Goal: Task Accomplishment & Management: Manage account settings

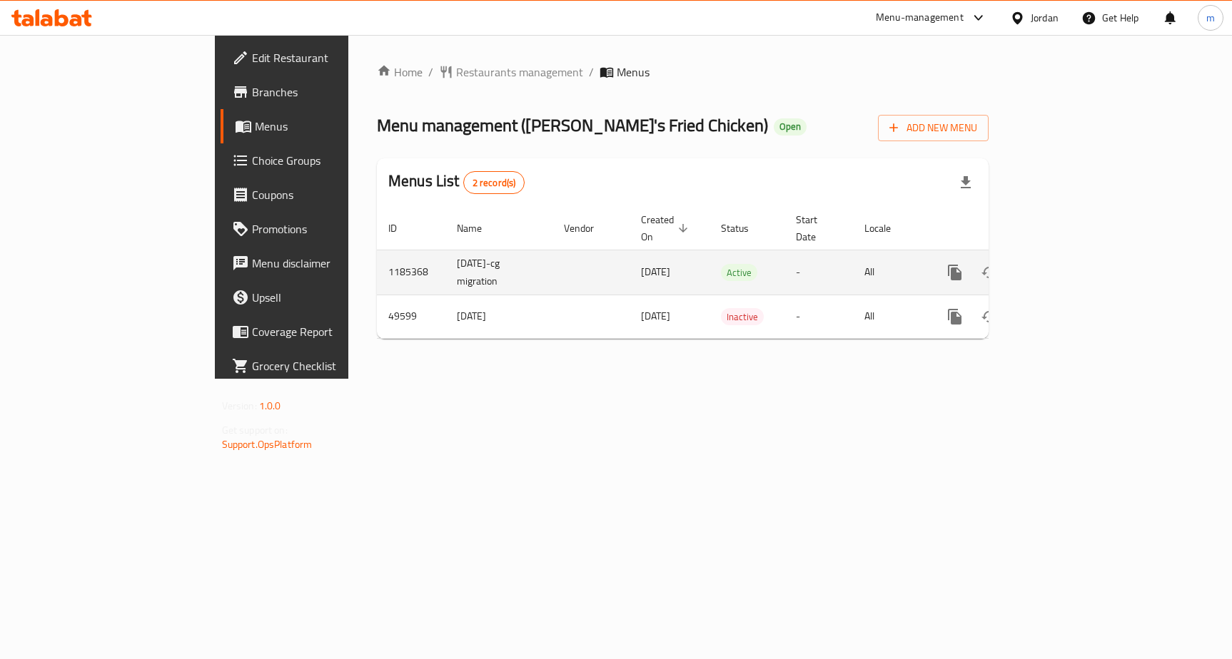
click at [1064, 266] on icon "enhanced table" at bounding box center [1057, 272] width 13 height 13
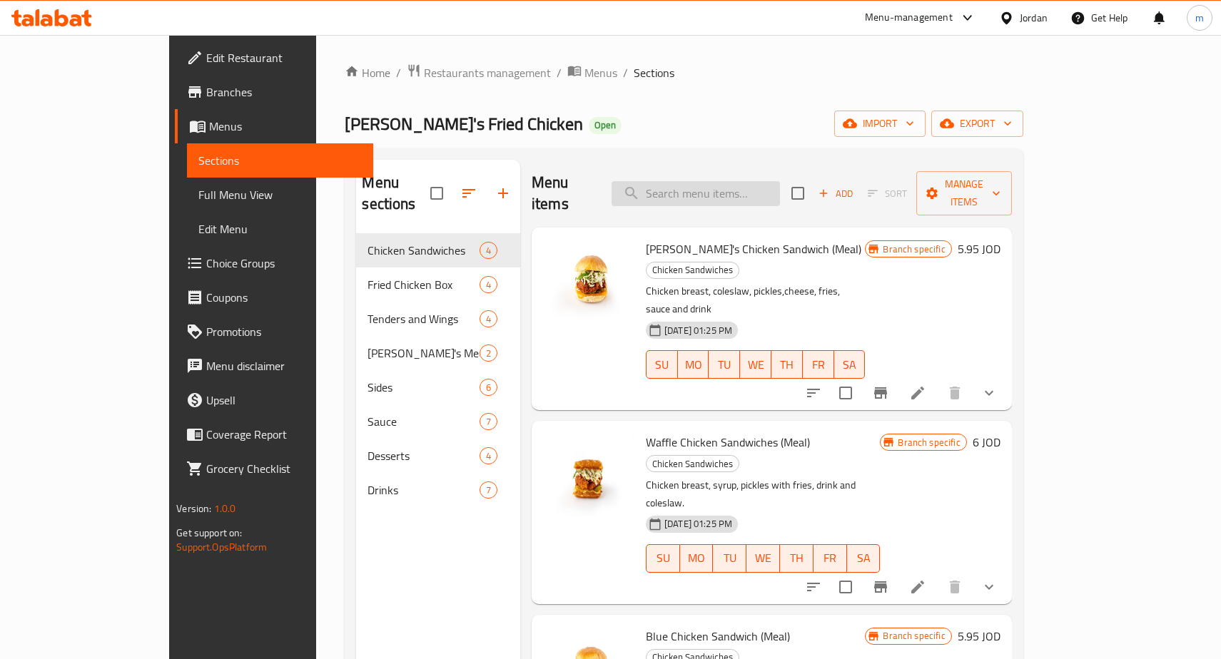
click at [703, 205] on div "Menu items Add Sort Manage items Ray's Chicken Sandwich (Meal) Chicken Sandwich…" at bounding box center [766, 489] width 492 height 659
click at [728, 181] on input "search" at bounding box center [696, 193] width 168 height 25
paste input "4 Tenders With 1 Waff"
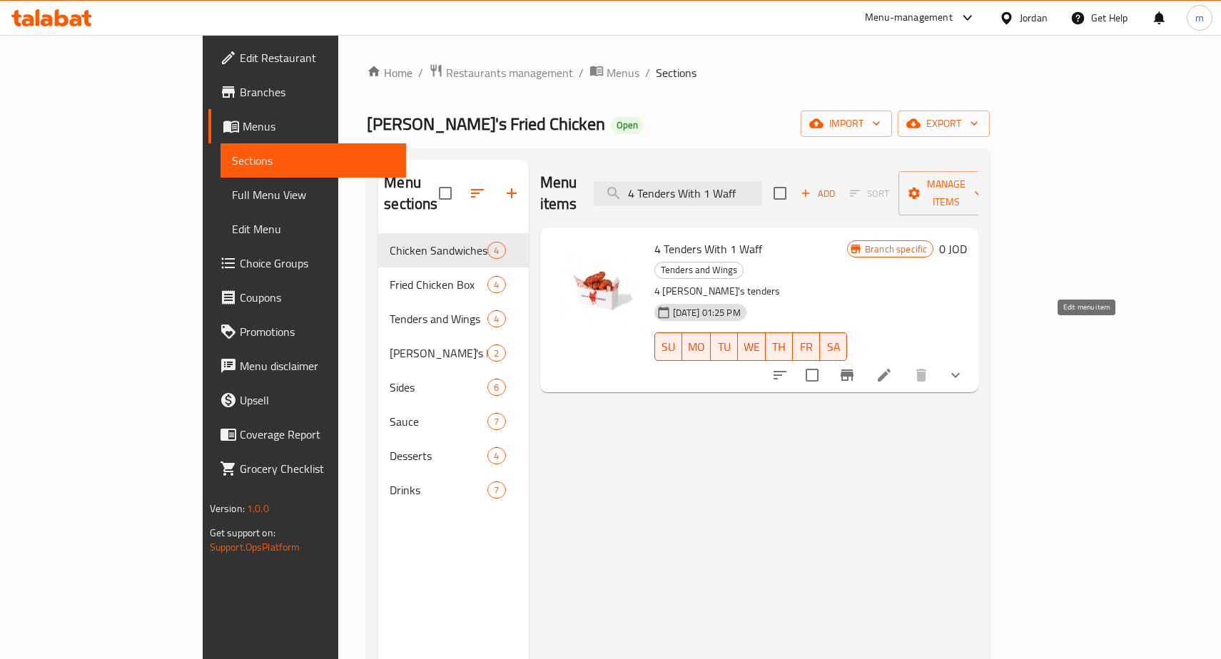
type input "4 Tenders With 1 Waff"
click at [893, 367] on icon at bounding box center [884, 375] width 17 height 17
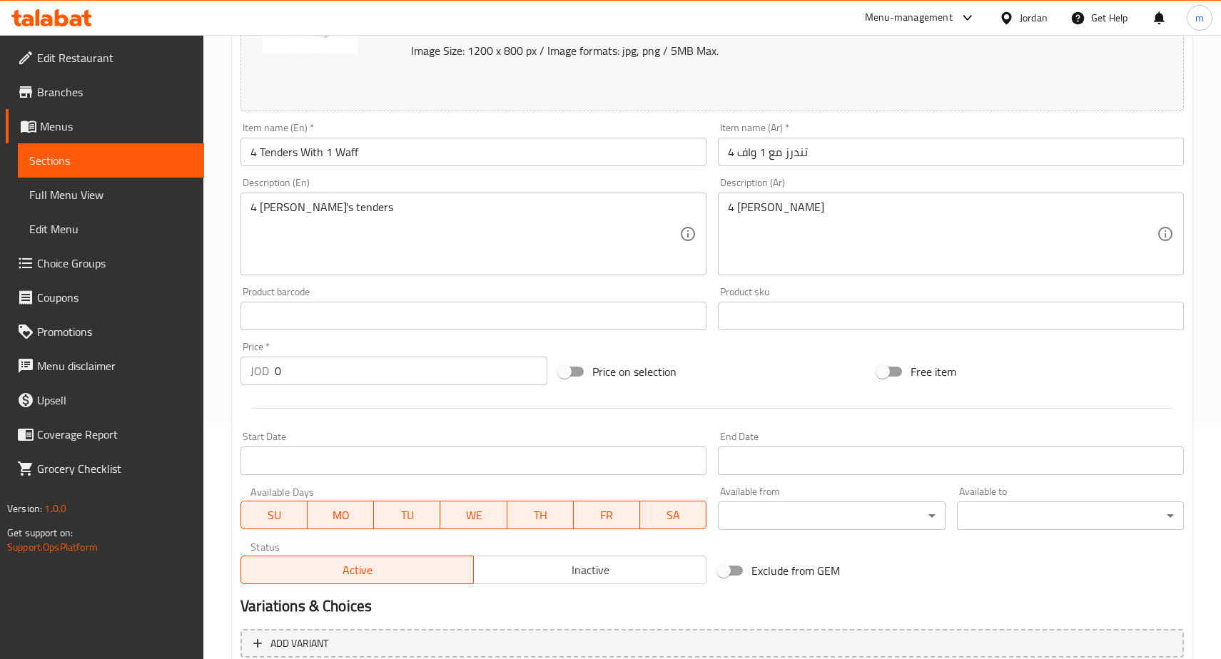
scroll to position [510, 0]
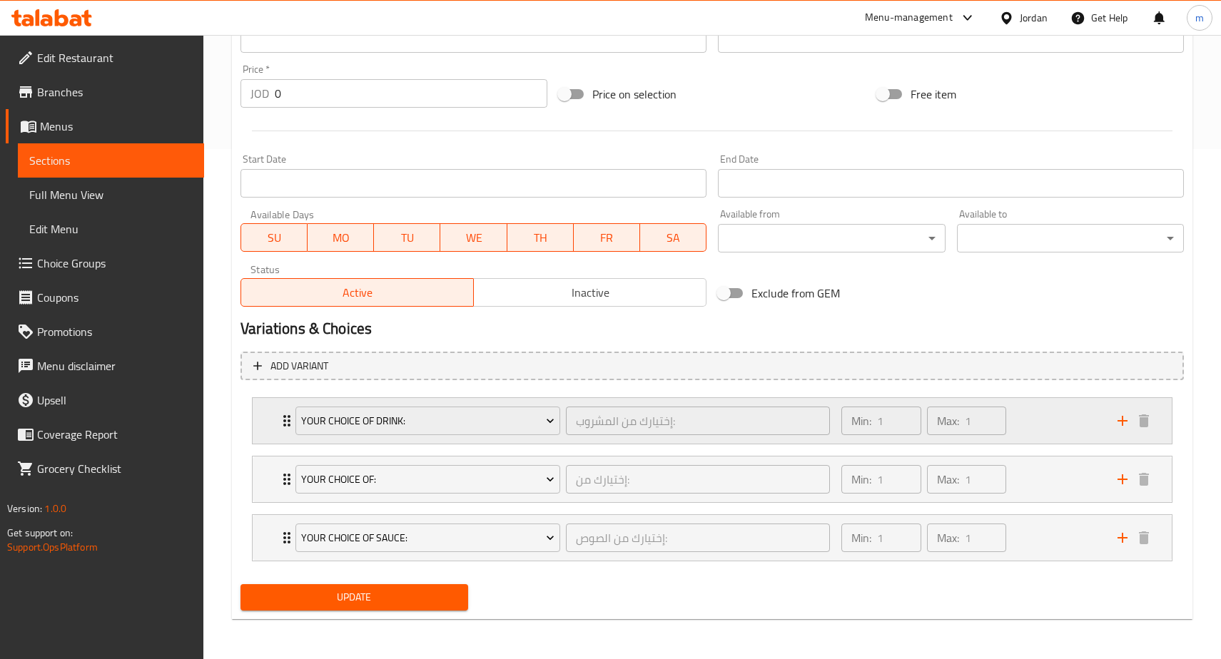
click at [1043, 428] on div "Min: 1 ​ Max: 1 ​" at bounding box center [971, 421] width 276 height 46
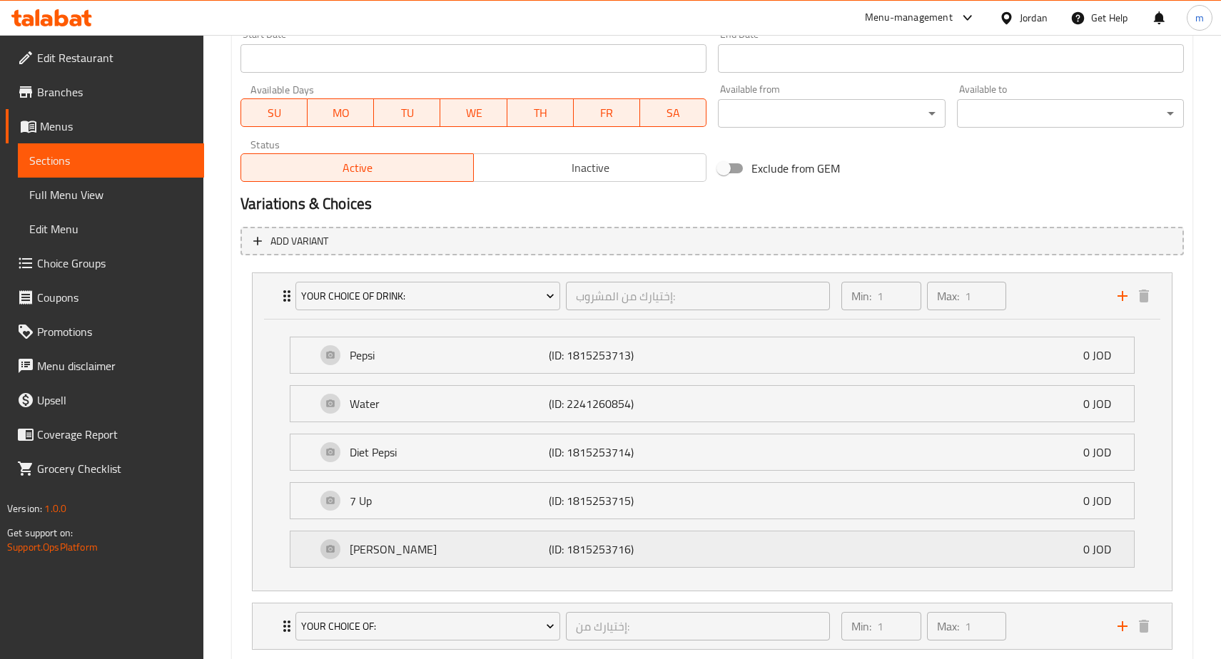
scroll to position [782, 0]
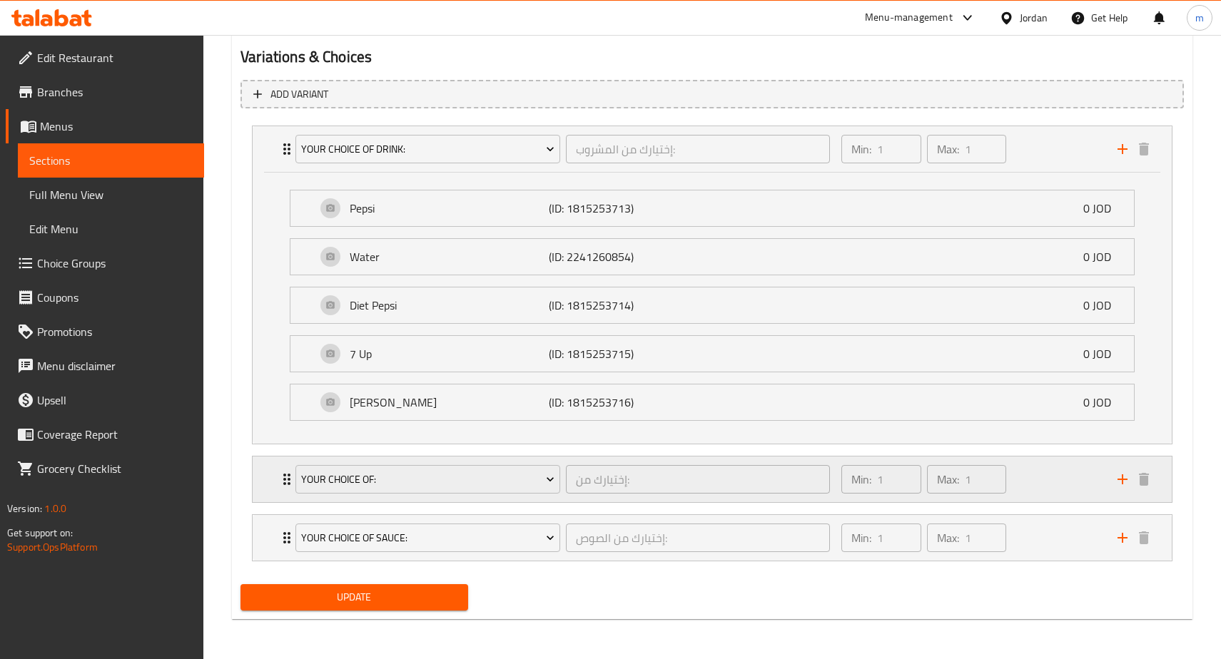
click at [1029, 490] on div "Min: 1 ​ Max: 1 ​" at bounding box center [971, 480] width 276 height 46
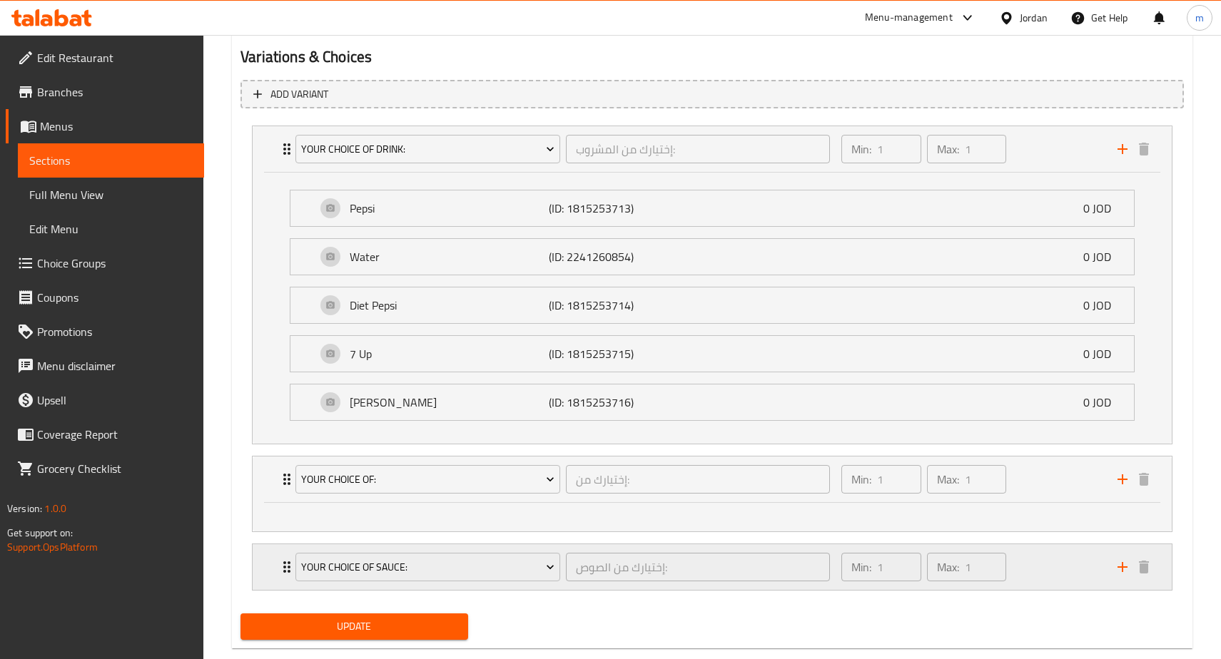
click at [1079, 581] on div "Min: 1 ​ Max: 1 ​" at bounding box center [971, 568] width 276 height 46
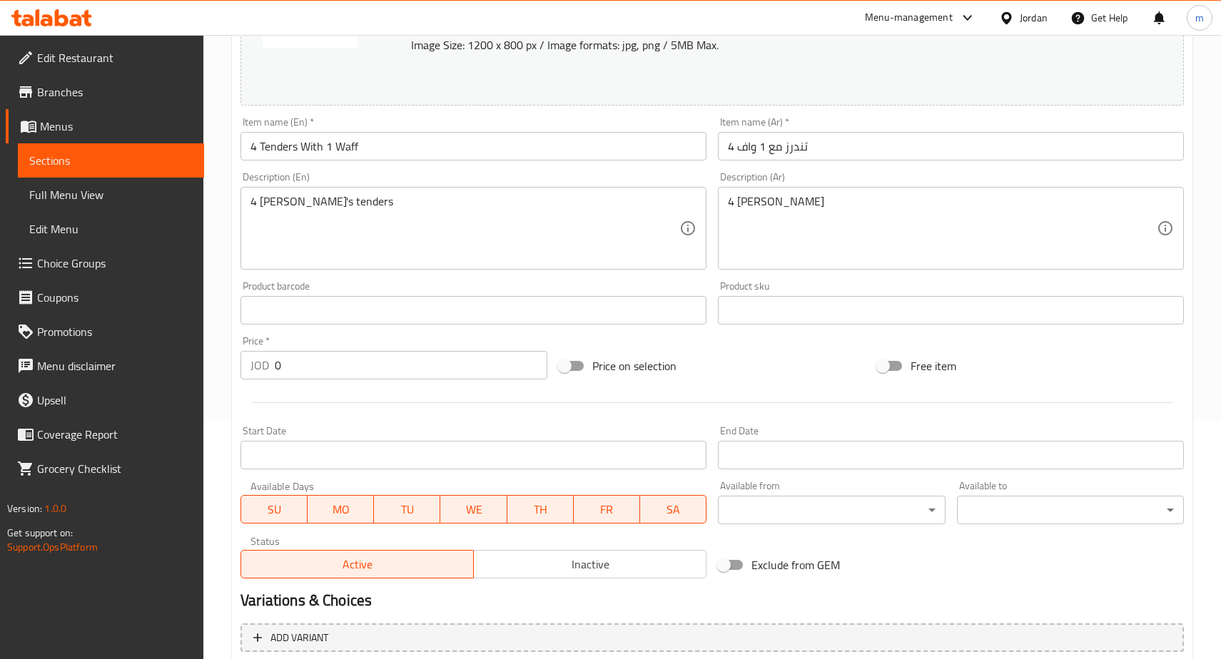
scroll to position [0, 0]
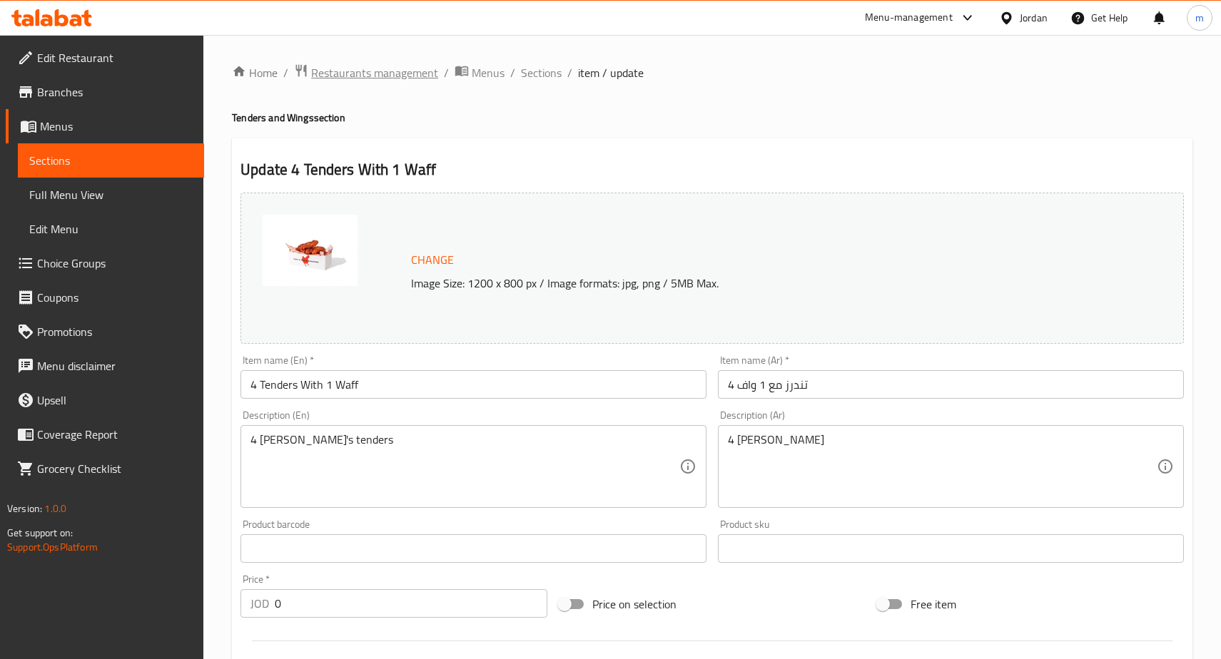
click at [400, 75] on span "Restaurants management" at bounding box center [374, 72] width 127 height 17
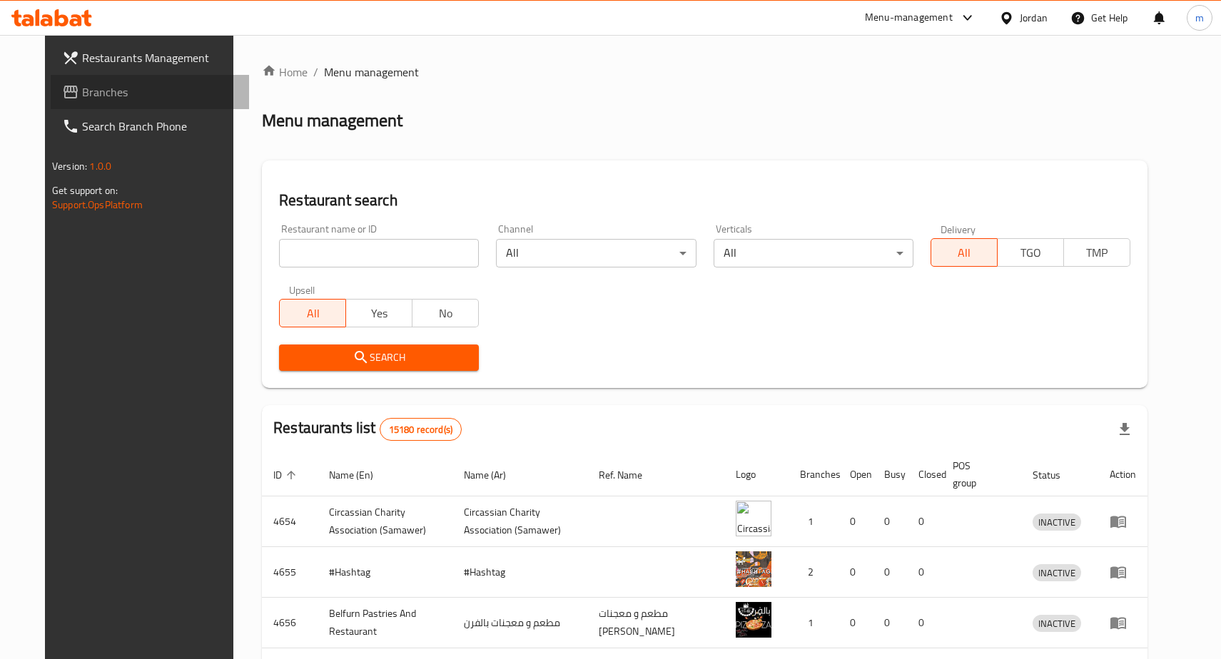
click at [82, 93] on span "Branches" at bounding box center [160, 92] width 156 height 17
